Goal: Find contact information: Obtain details needed to contact an individual or organization

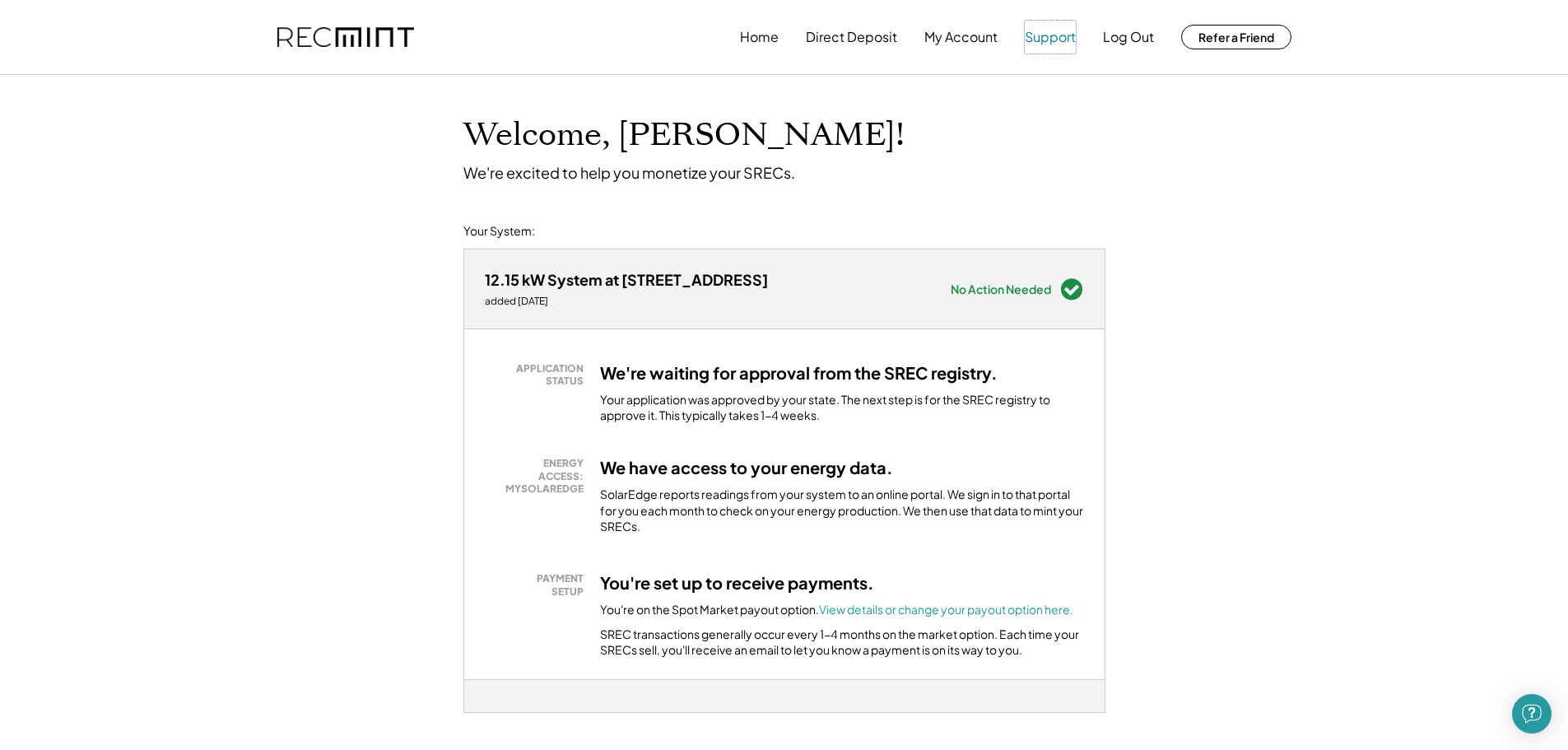
click at [1068, 29] on button "Support" at bounding box center [1049, 37] width 51 height 33
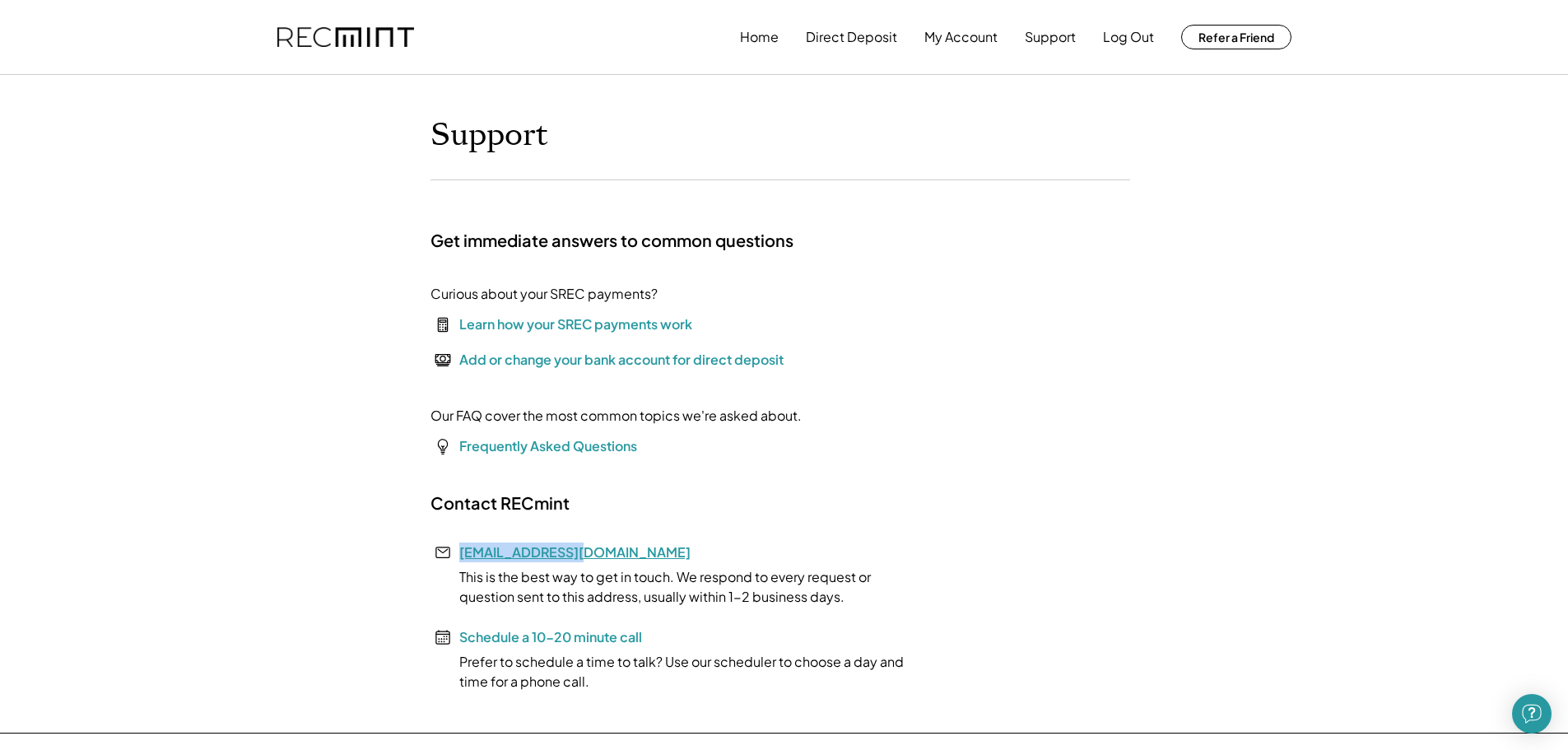
drag, startPoint x: 593, startPoint y: 554, endPoint x: 460, endPoint y: 557, distance: 133.0
click at [460, 557] on div "Contact RECmint help@recmint.com This is the best way to get in touch. We respo…" at bounding box center [676, 591] width 494 height 199
copy link "[EMAIL_ADDRESS][DOMAIN_NAME]"
